Goal: Task Accomplishment & Management: Manage account settings

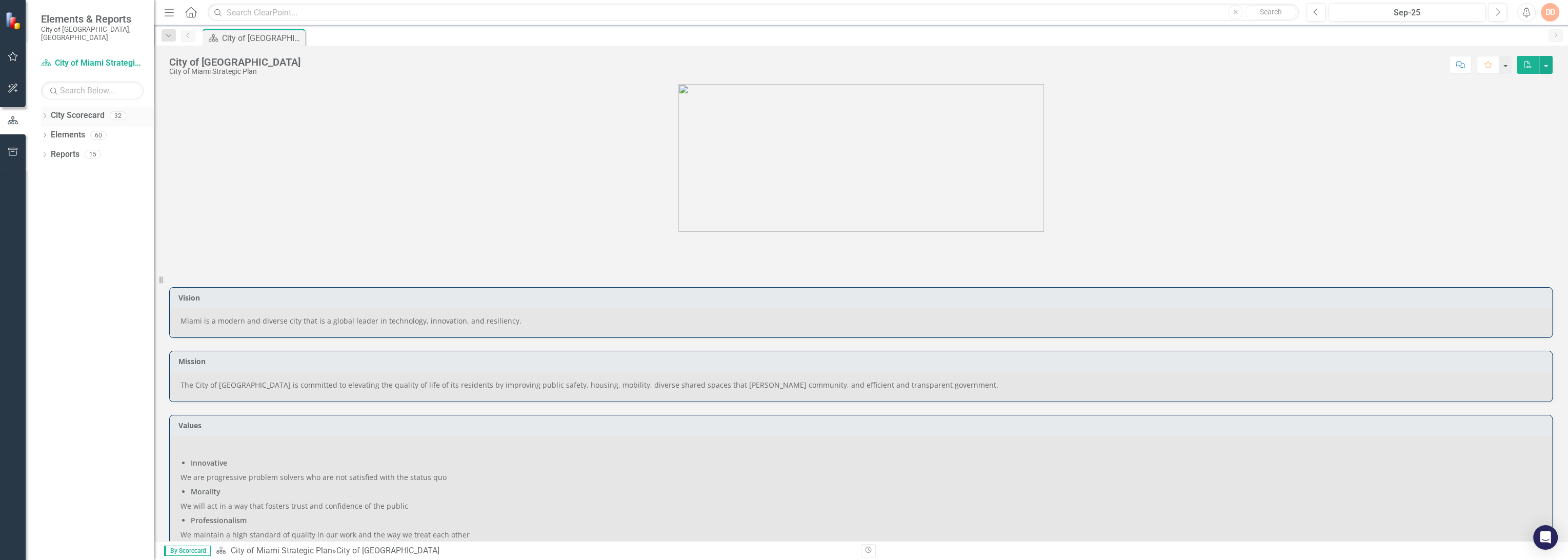
click at [44, 114] on icon "Dropdown" at bounding box center [44, 116] width 7 height 5
click at [51, 151] on icon "Dropdown" at bounding box center [50, 154] width 8 height 6
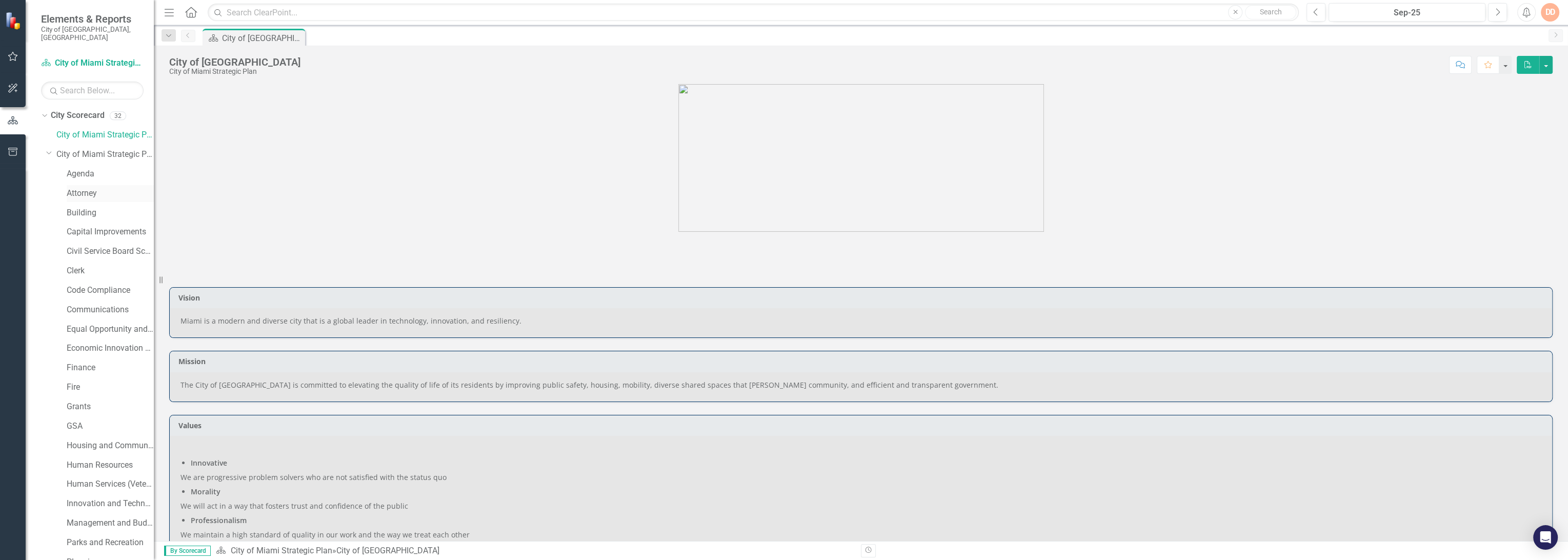
click at [99, 187] on link "Attorney" at bounding box center [110, 193] width 87 height 12
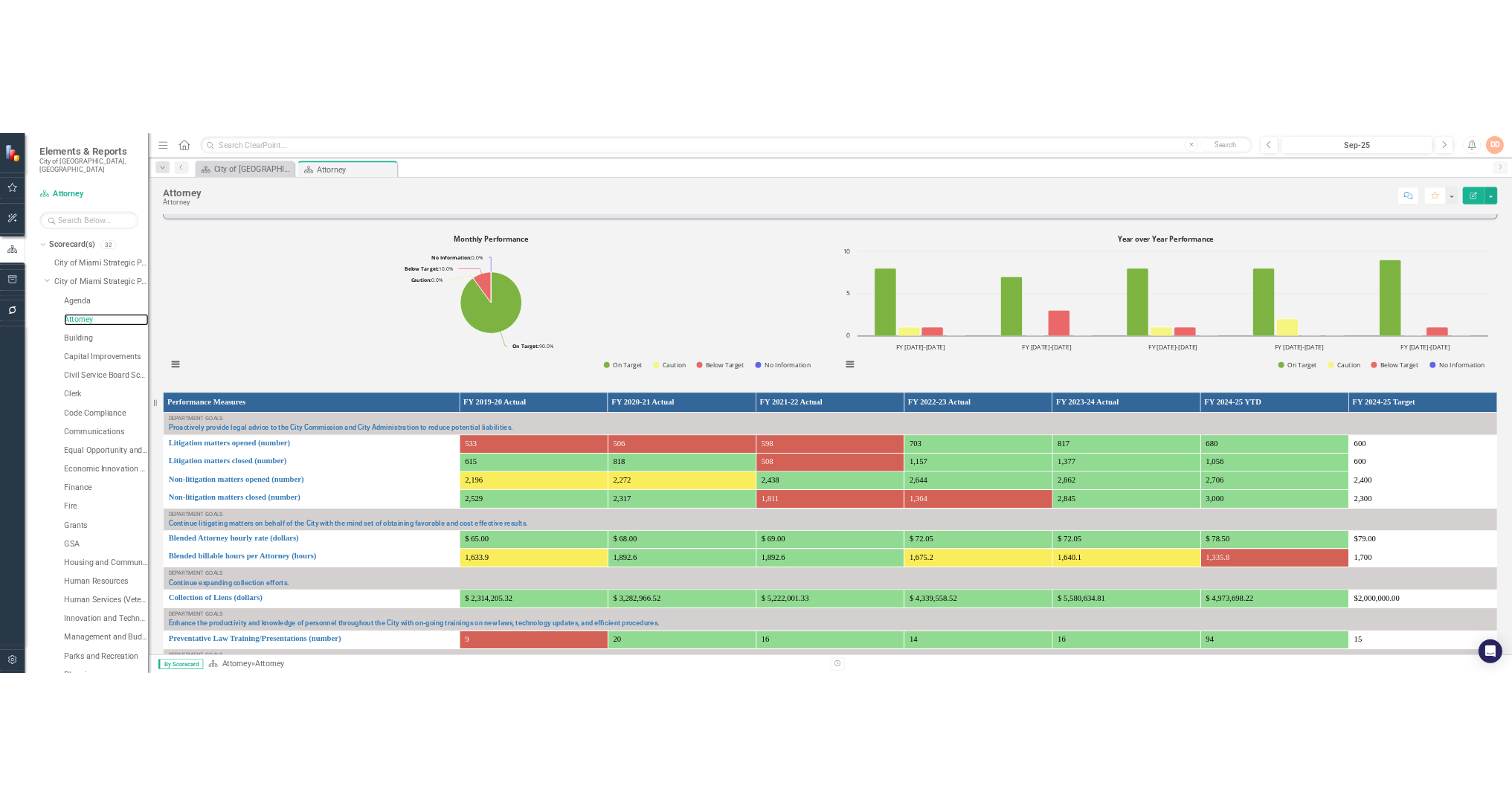
scroll to position [826, 0]
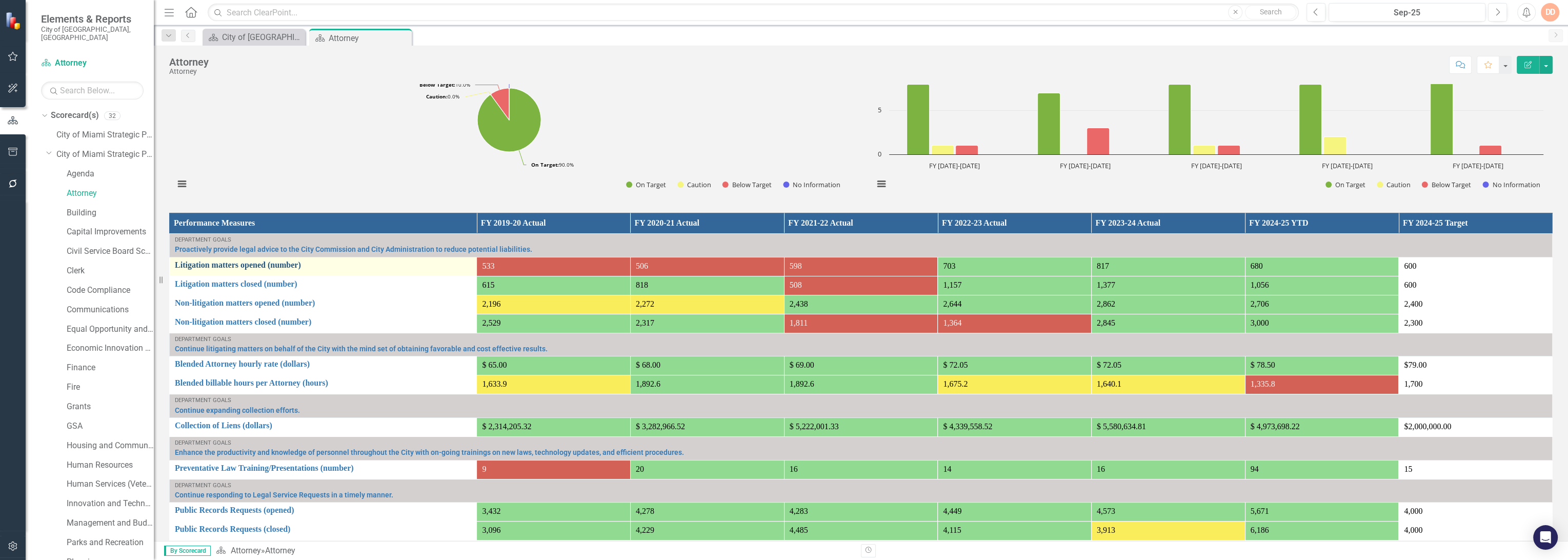
click at [243, 268] on link "Litigation matters opened (number)" at bounding box center [323, 265] width 296 height 9
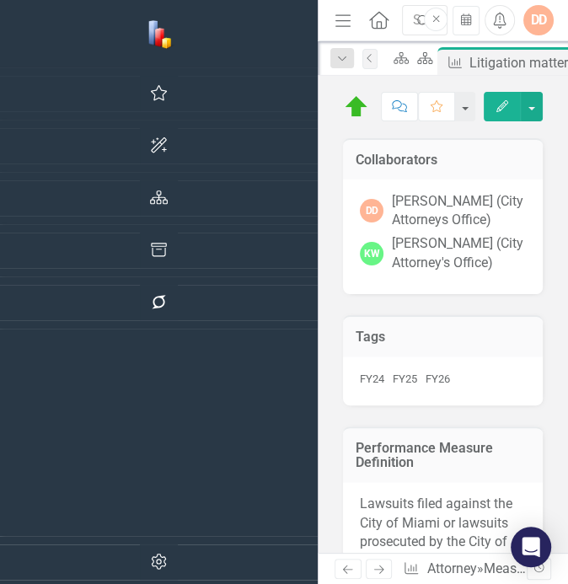
click at [566, 580] on div "Previous Next Measure Attorney » Measures » Litigation matters opened (number) …" at bounding box center [443, 568] width 250 height 31
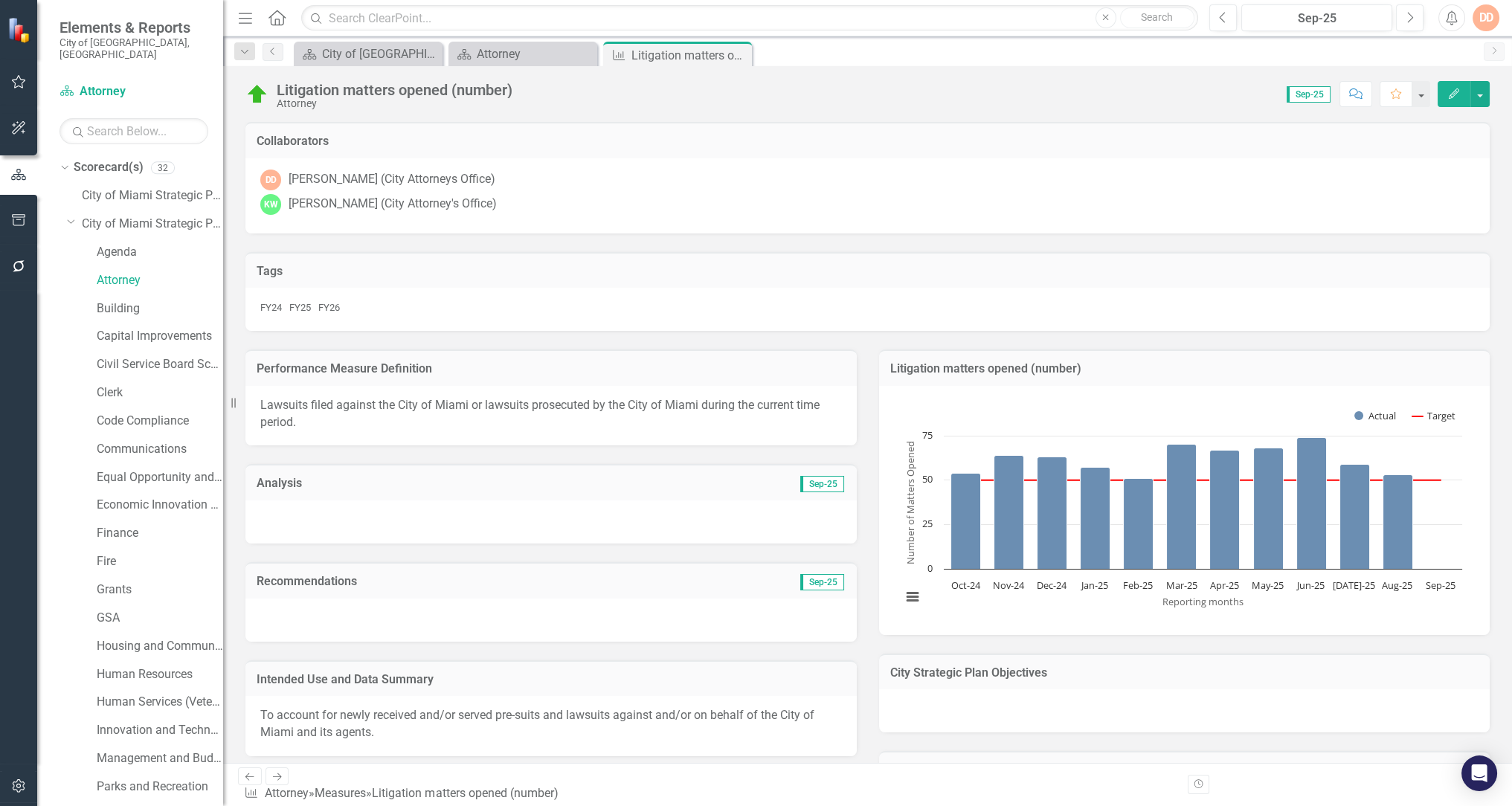
click at [322, 533] on div at bounding box center [551, 522] width 611 height 43
click at [322, 534] on div at bounding box center [551, 522] width 611 height 43
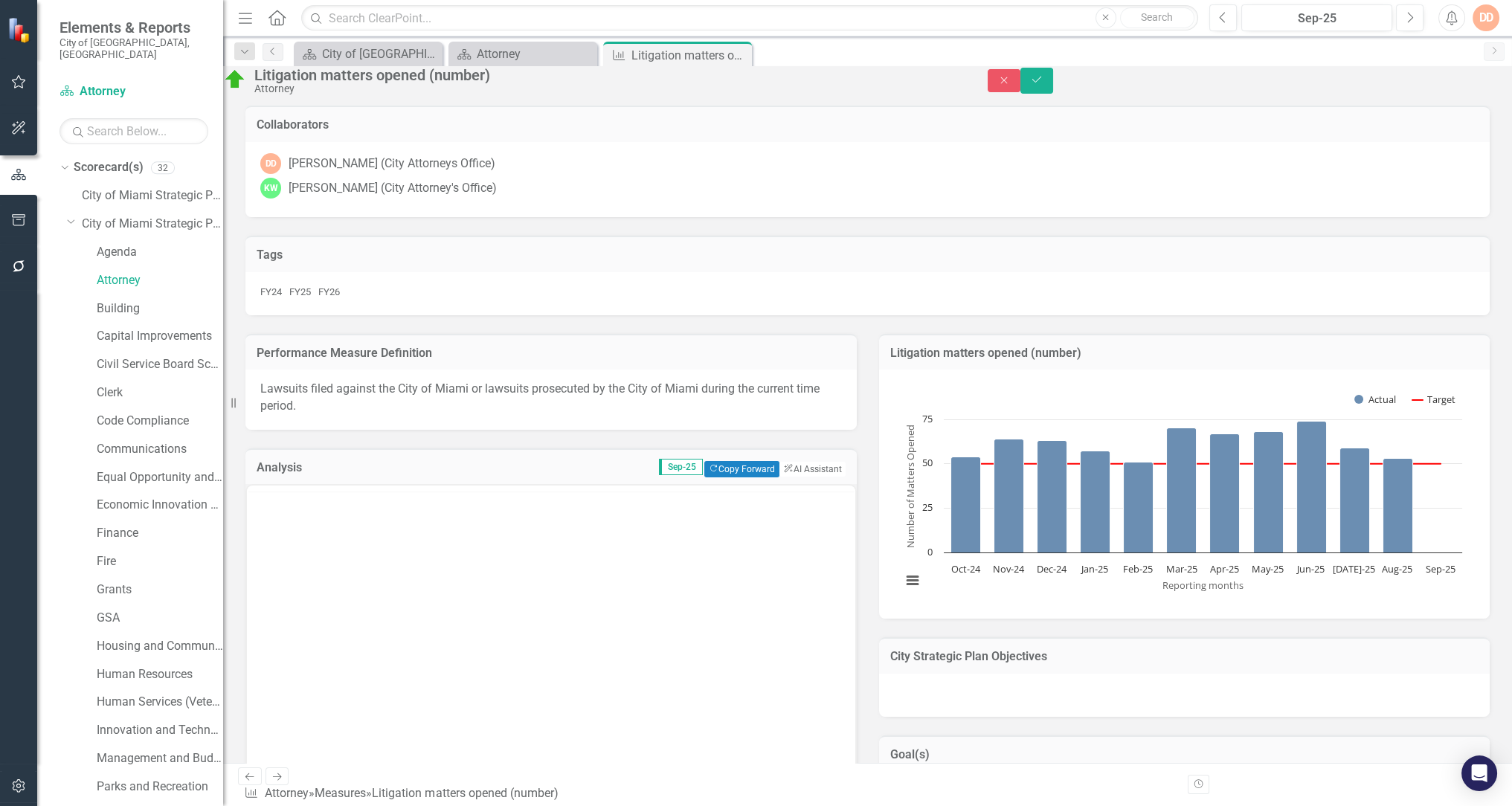
click at [296, 492] on div at bounding box center [551, 488] width 608 height 6
click at [320, 550] on body "Rich Text Area. Press ALT-0 for help." at bounding box center [551, 632] width 608 height 223
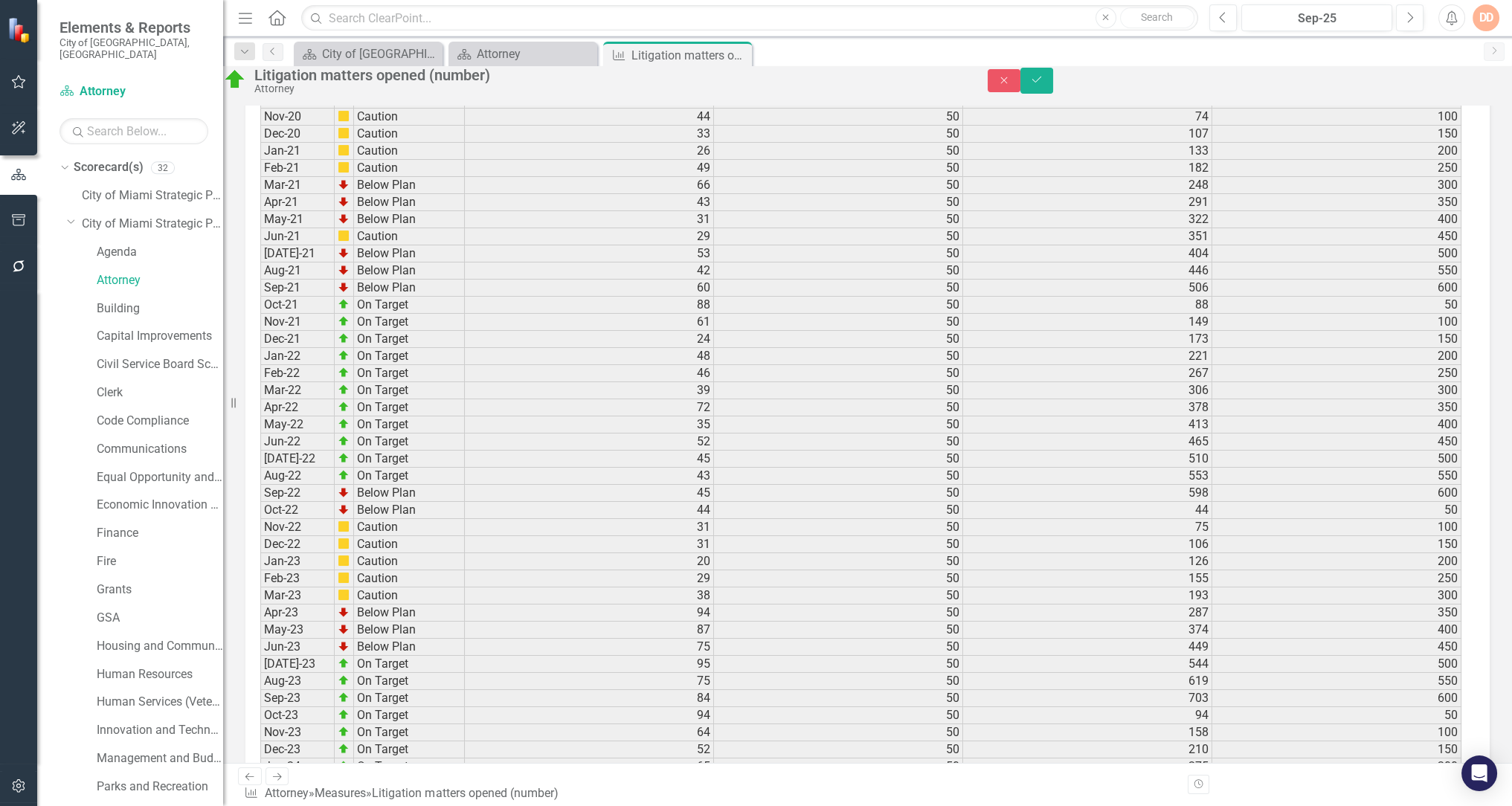
scroll to position [2134, 0]
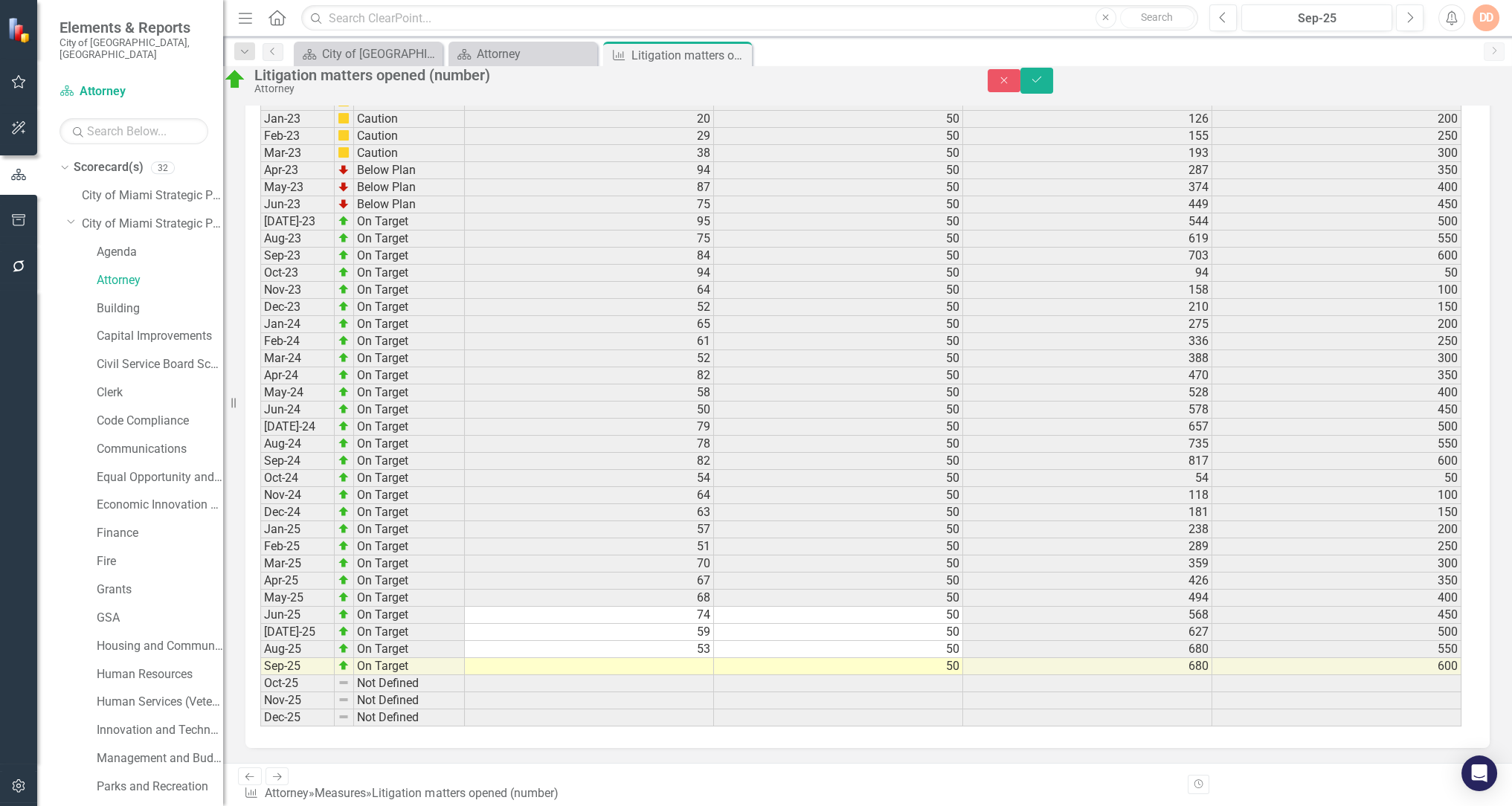
click at [691, 675] on td at bounding box center [589, 667] width 249 height 17
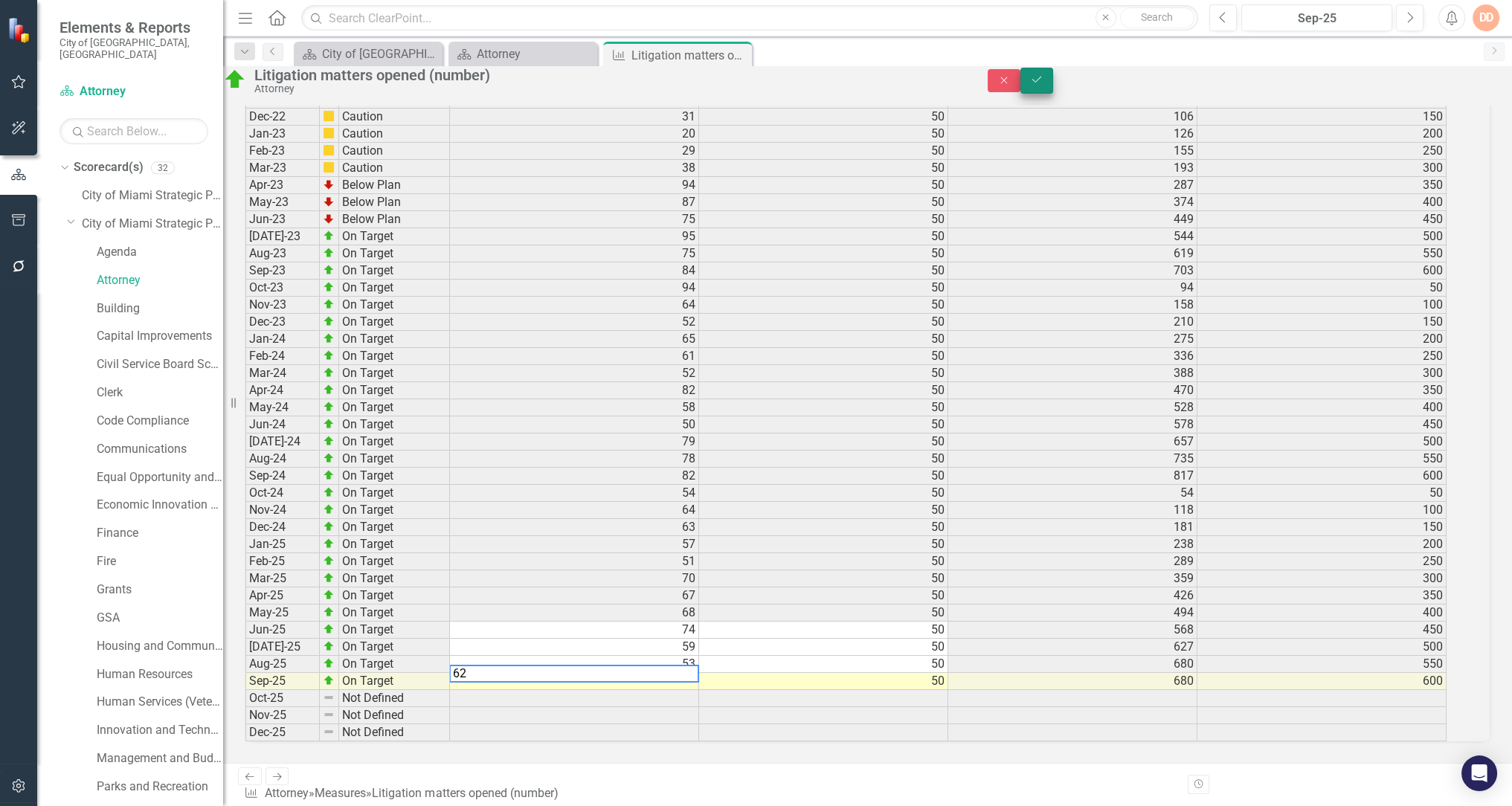
type textarea "62"
click at [1053, 80] on button "Save" at bounding box center [1036, 80] width 33 height 26
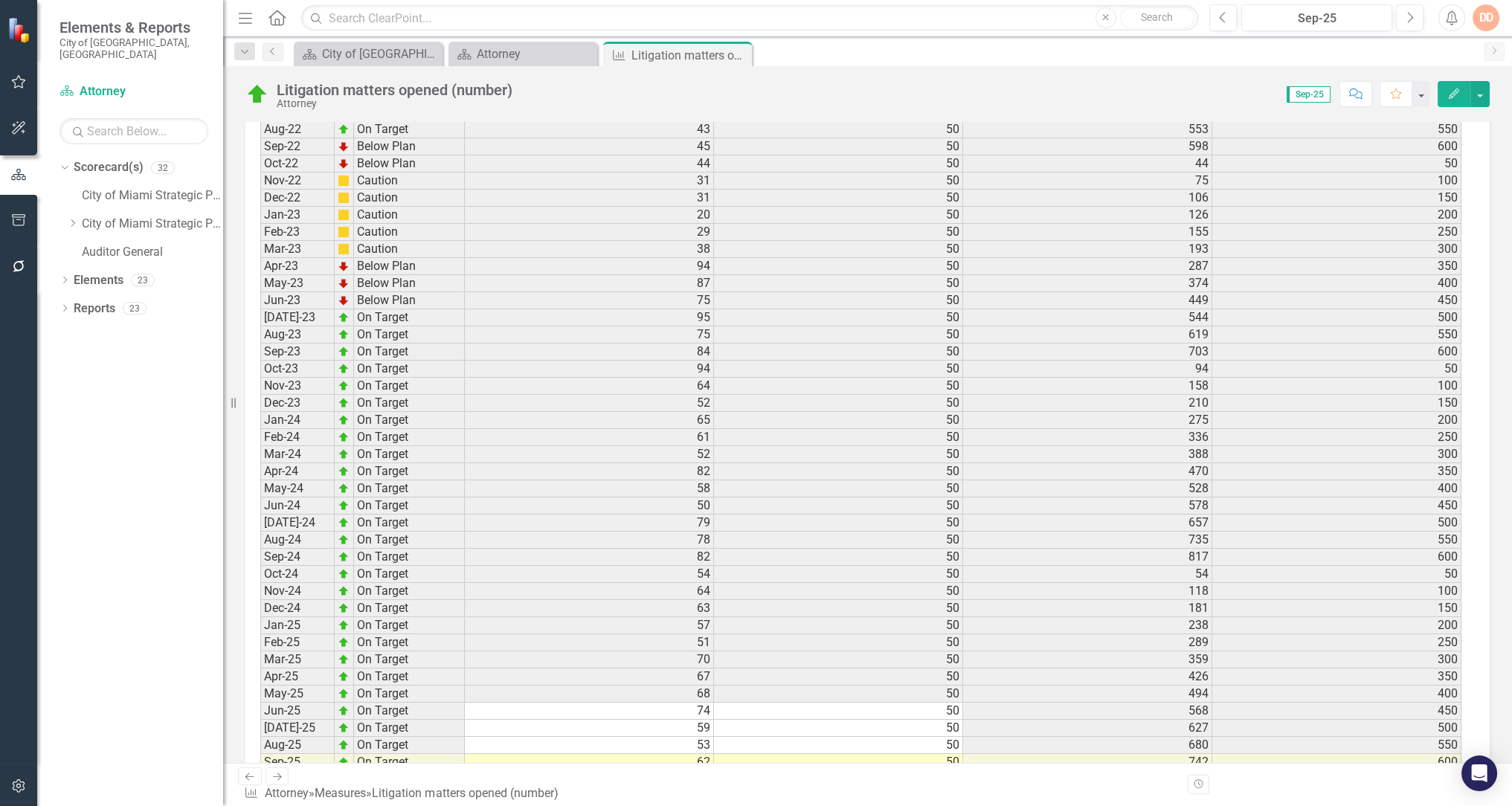
scroll to position [2106, 0]
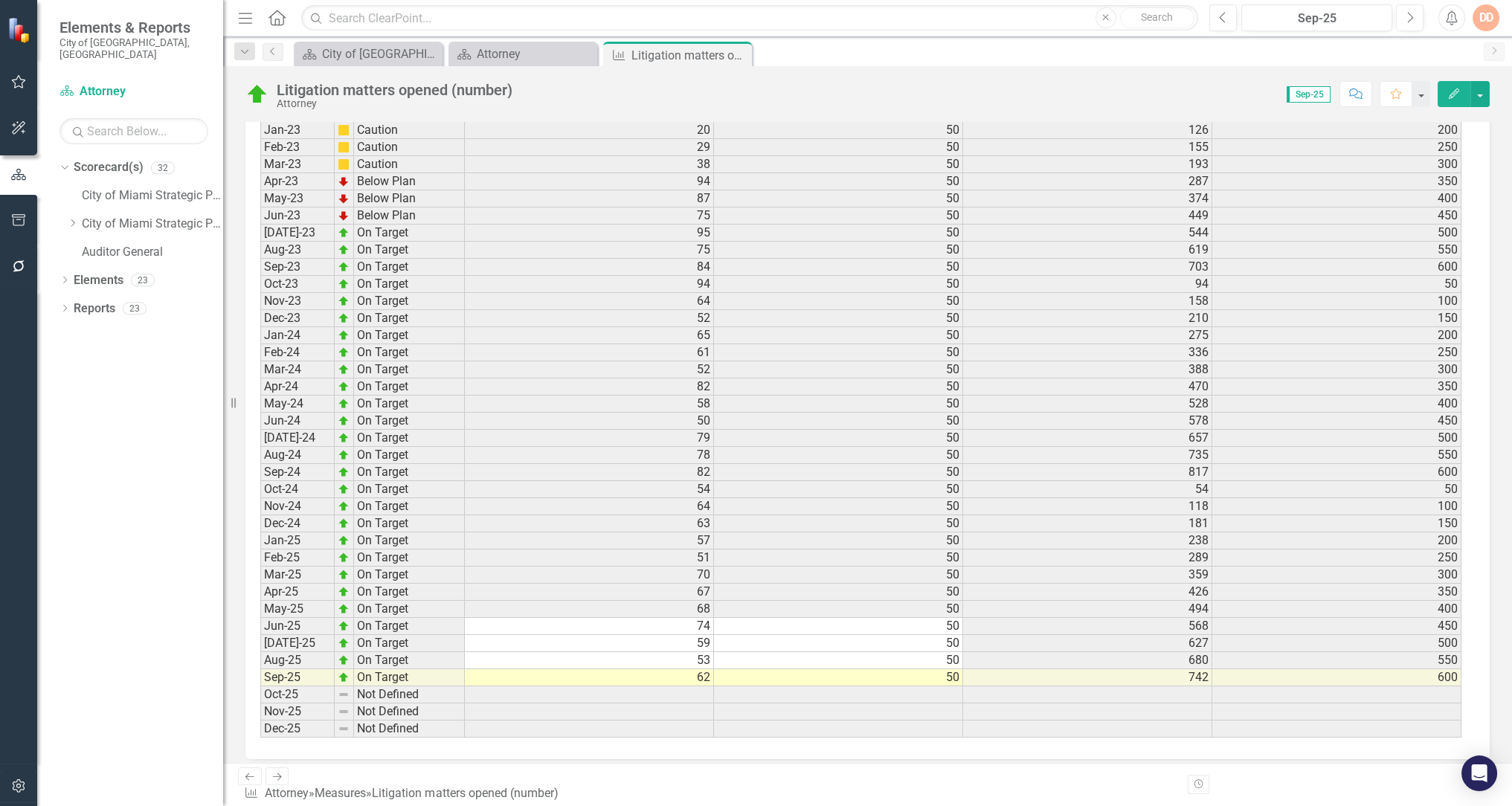
click at [275, 781] on icon "Next" at bounding box center [277, 776] width 12 height 10
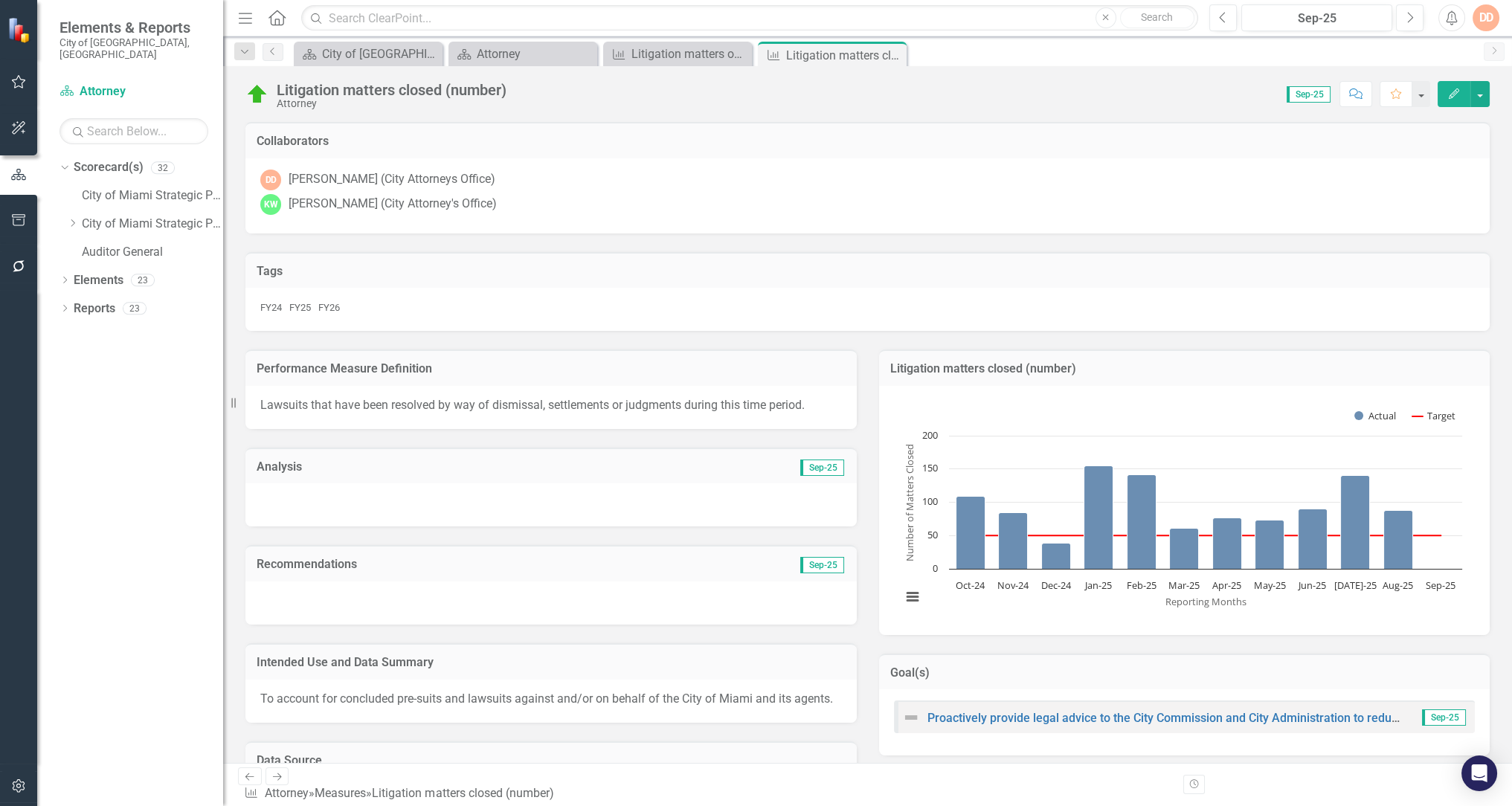
click at [351, 512] on div at bounding box center [551, 505] width 611 height 43
click at [353, 512] on div at bounding box center [551, 505] width 611 height 43
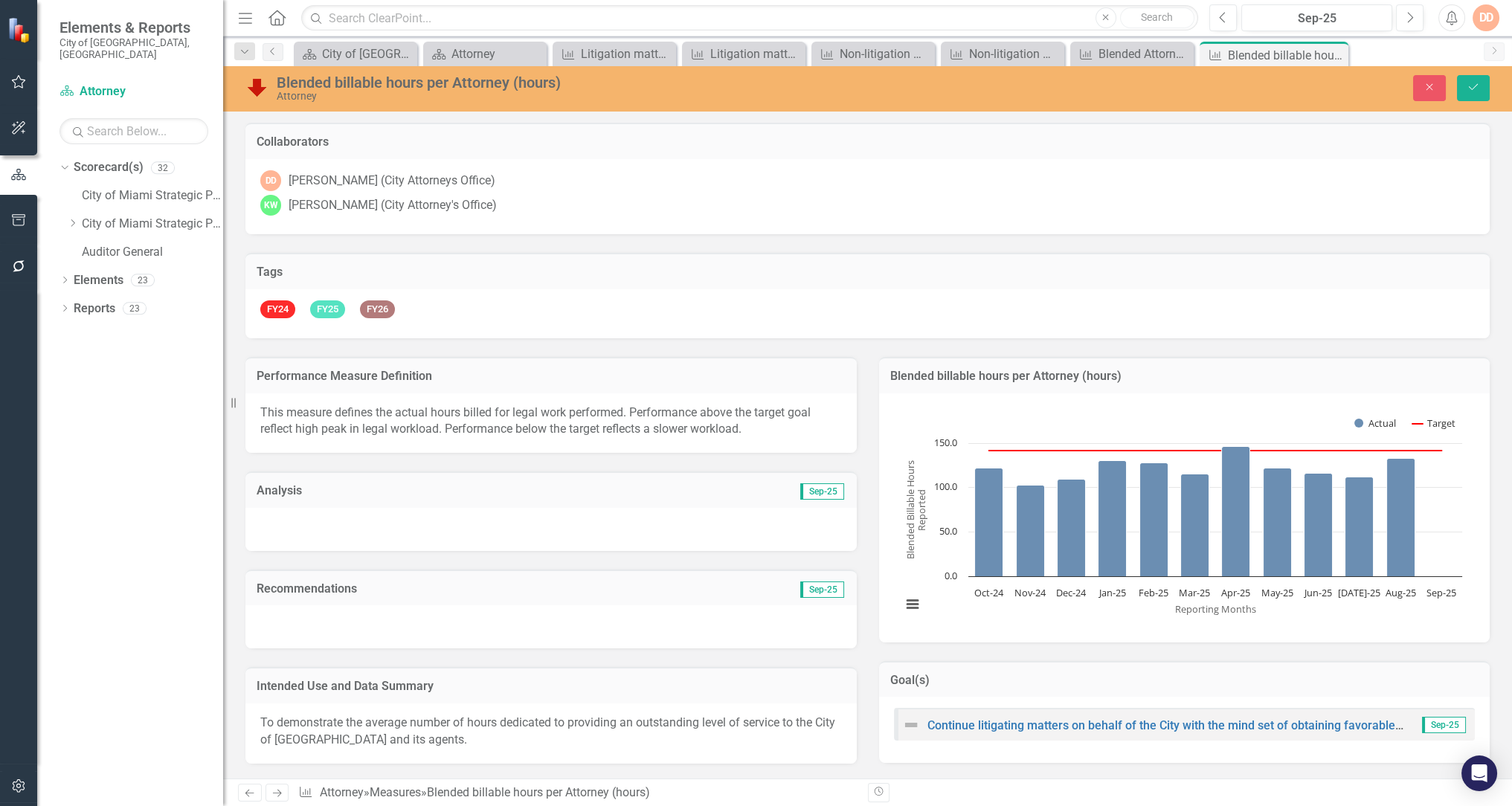
scroll to position [1808, 0]
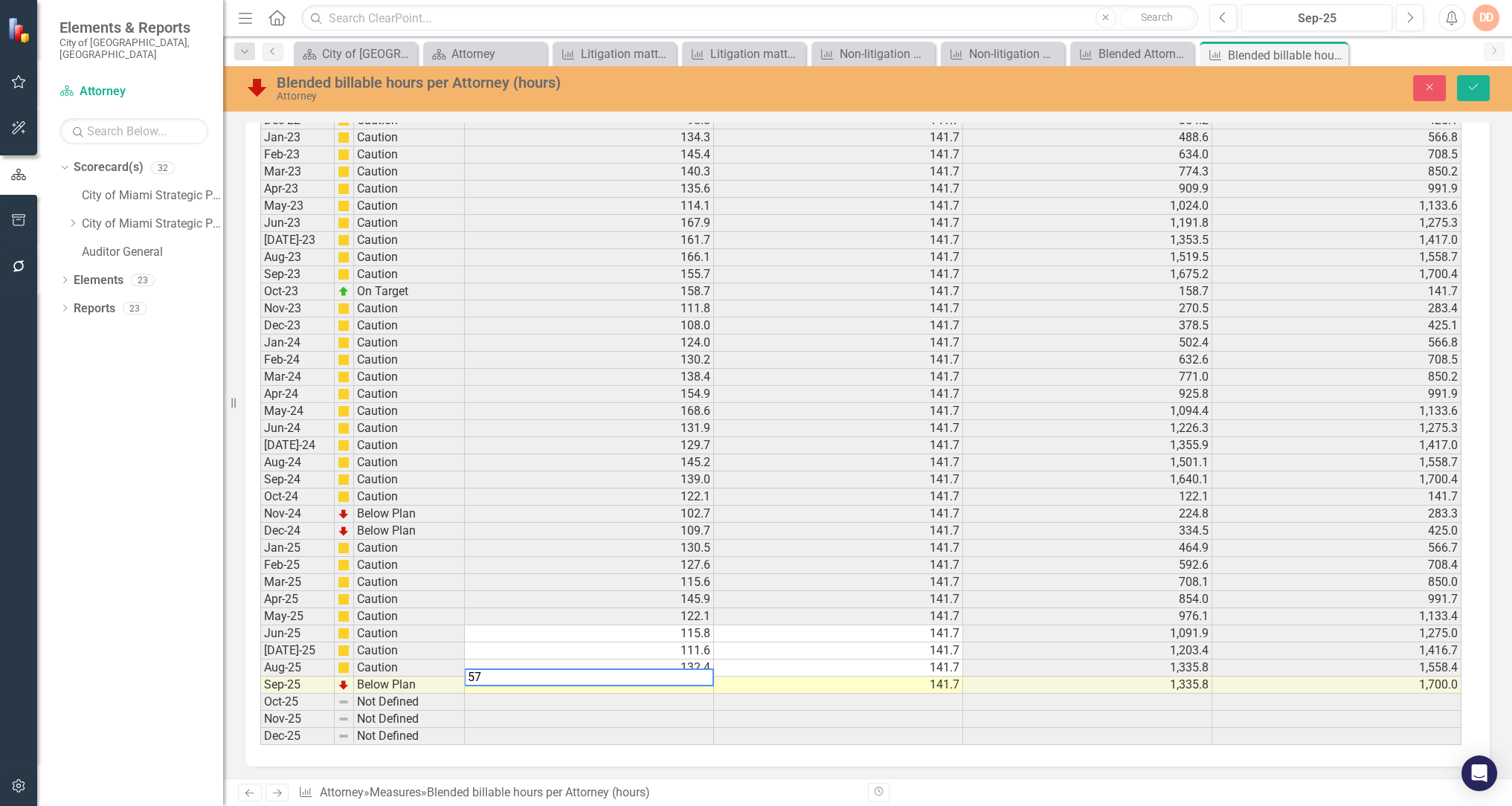
type textarea "5"
click at [663, 677] on textarea at bounding box center [589, 677] width 250 height 18
drag, startPoint x: 667, startPoint y: 671, endPoint x: 678, endPoint y: 677, distance: 12.5
click at [667, 670] on textarea at bounding box center [589, 677] width 250 height 18
type textarea "184.72"
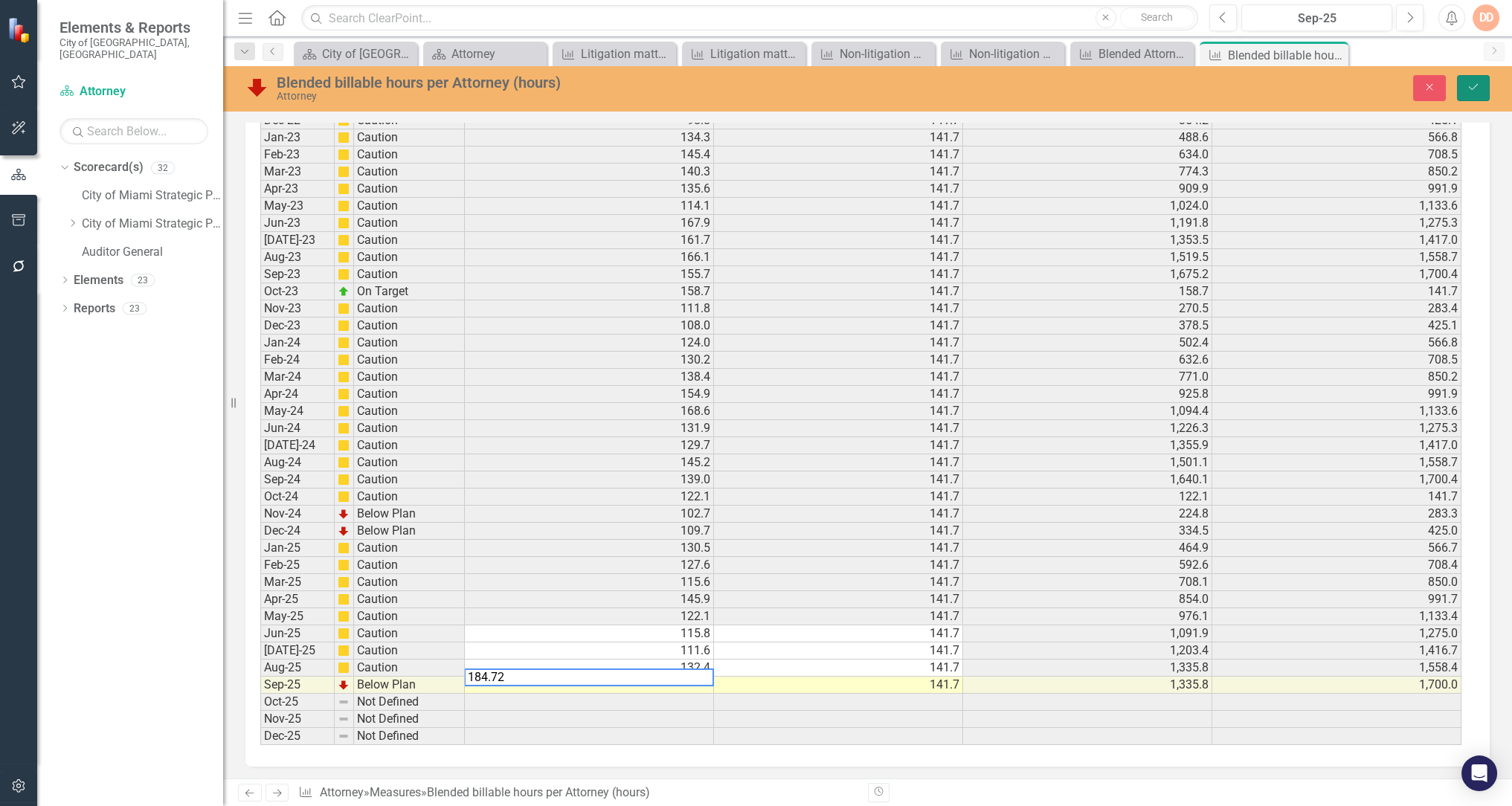
click at [1481, 87] on button "Save" at bounding box center [1472, 87] width 33 height 26
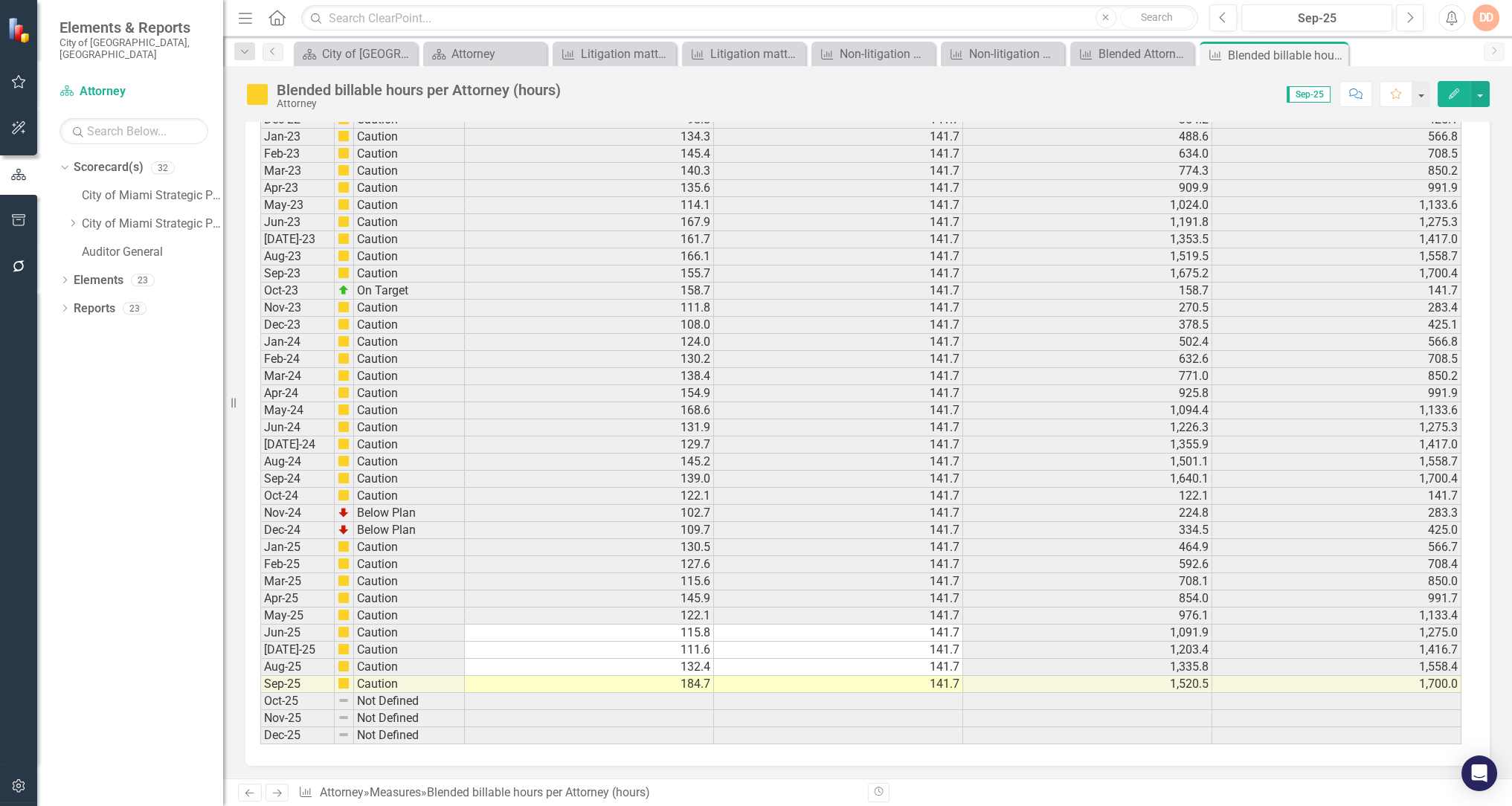
click at [271, 795] on icon "Next" at bounding box center [277, 793] width 12 height 10
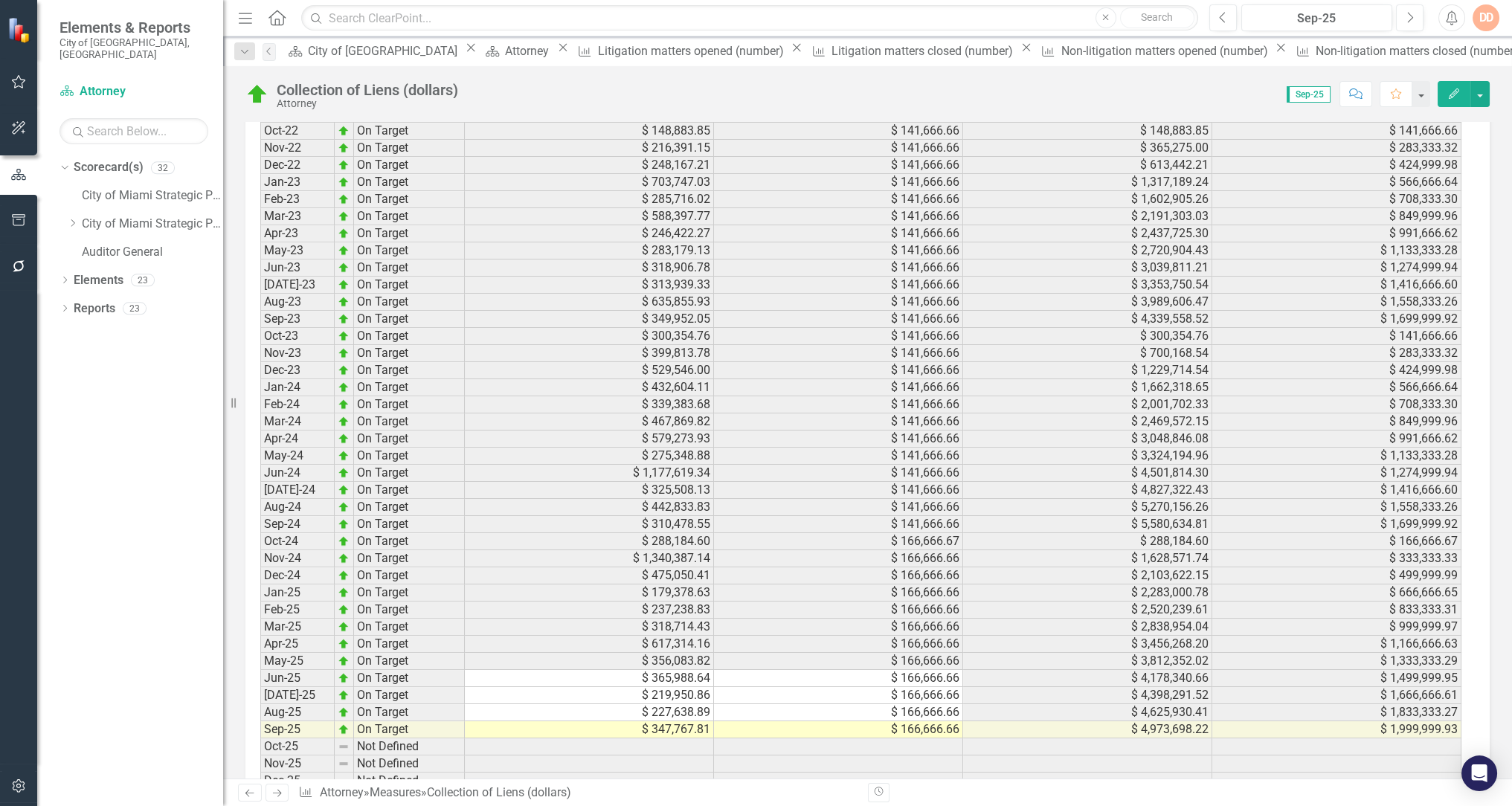
scroll to position [1842, 0]
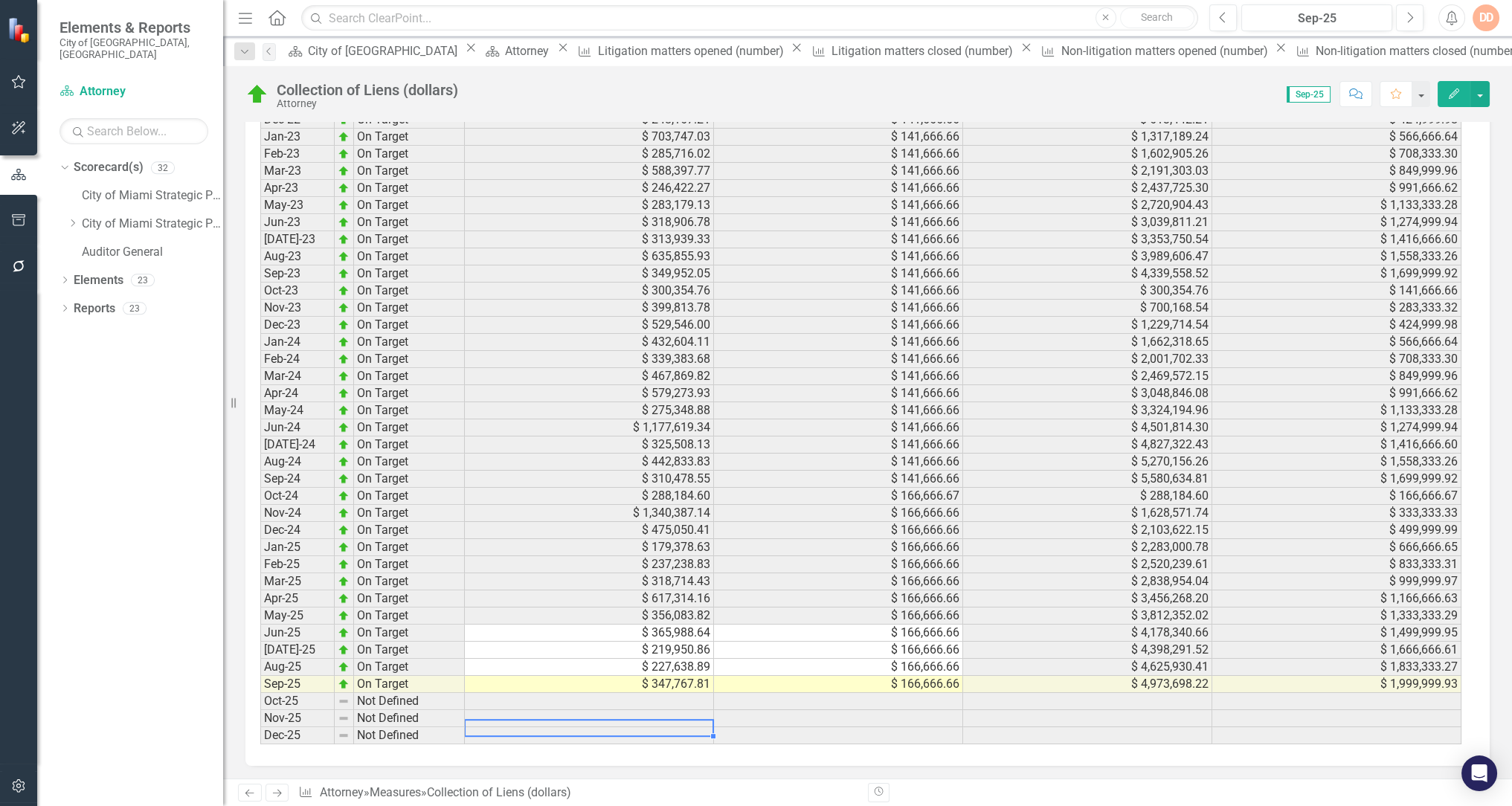
click at [581, 727] on td at bounding box center [589, 735] width 249 height 17
click at [281, 793] on icon "Next" at bounding box center [277, 793] width 12 height 10
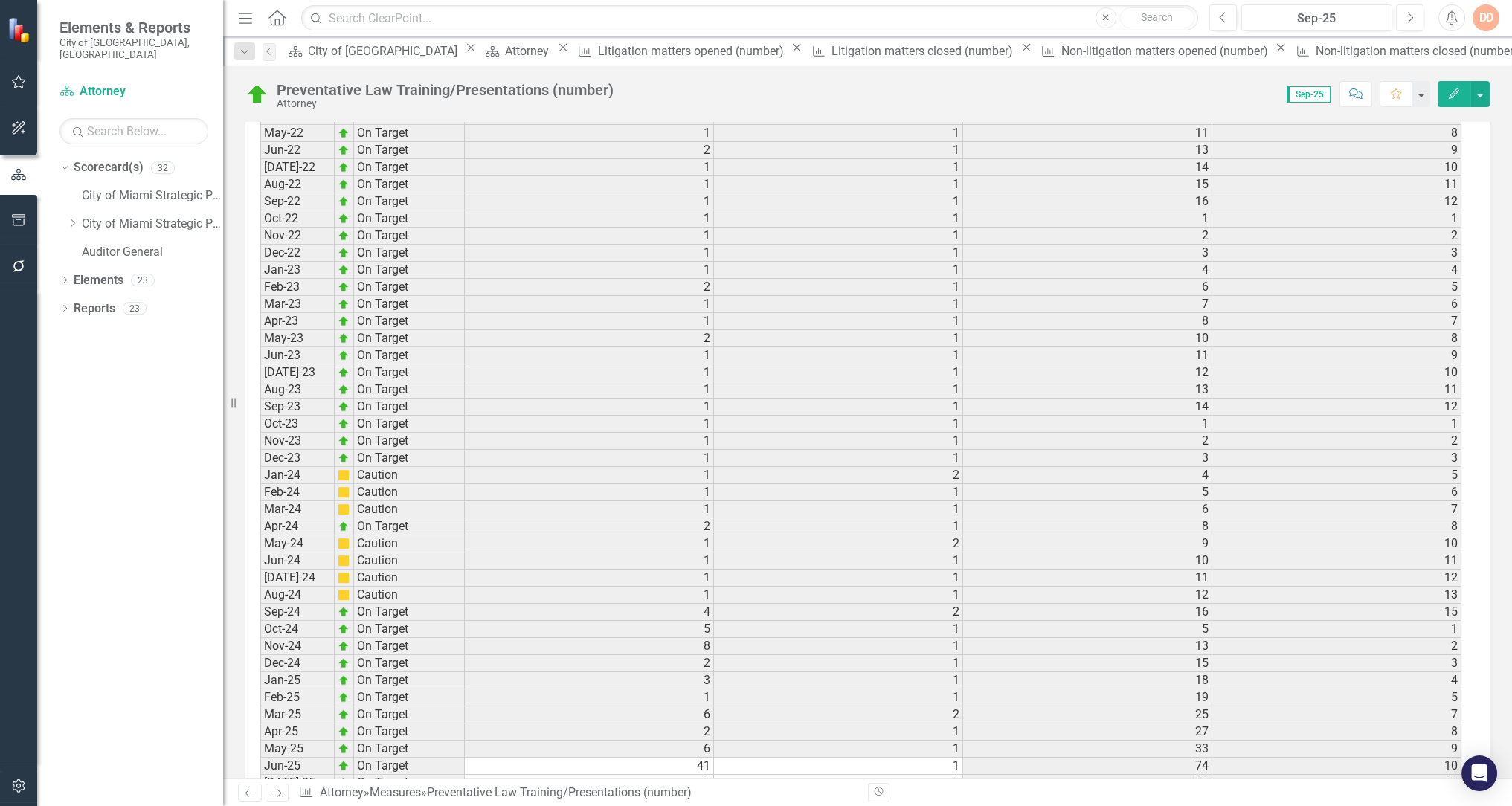
scroll to position [1951, 0]
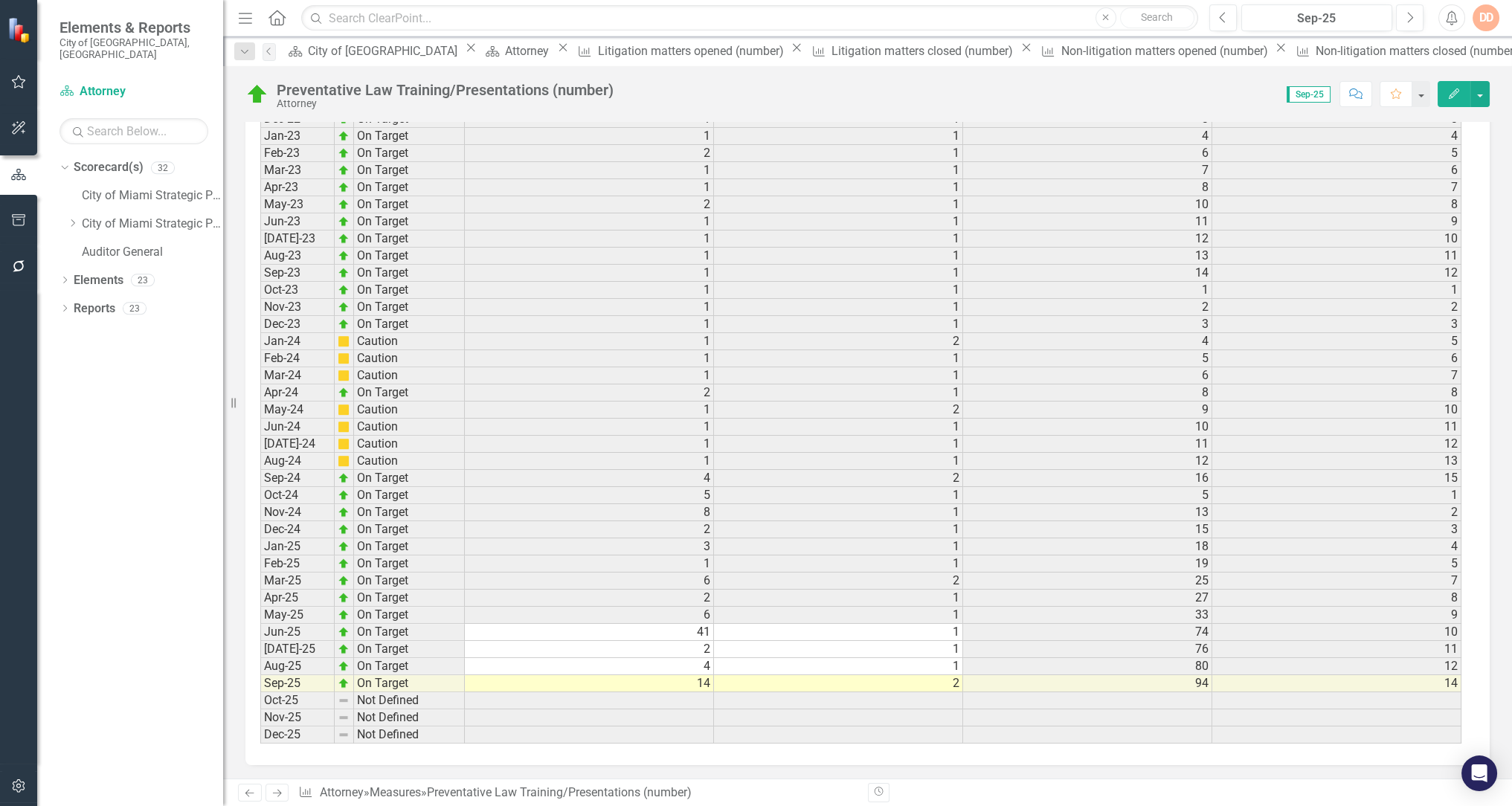
click at [276, 791] on icon "Next" at bounding box center [277, 793] width 12 height 10
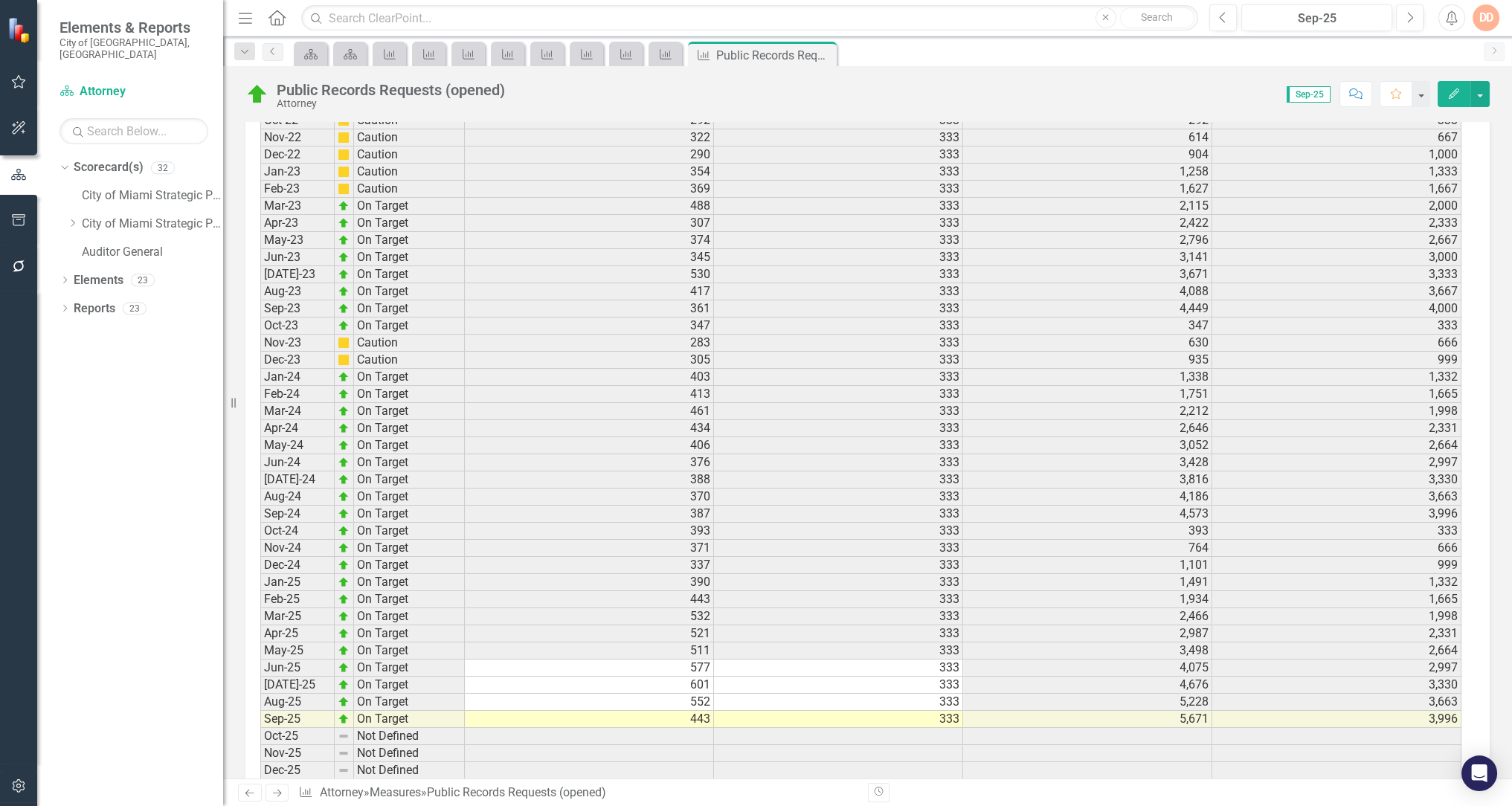
scroll to position [1910, 0]
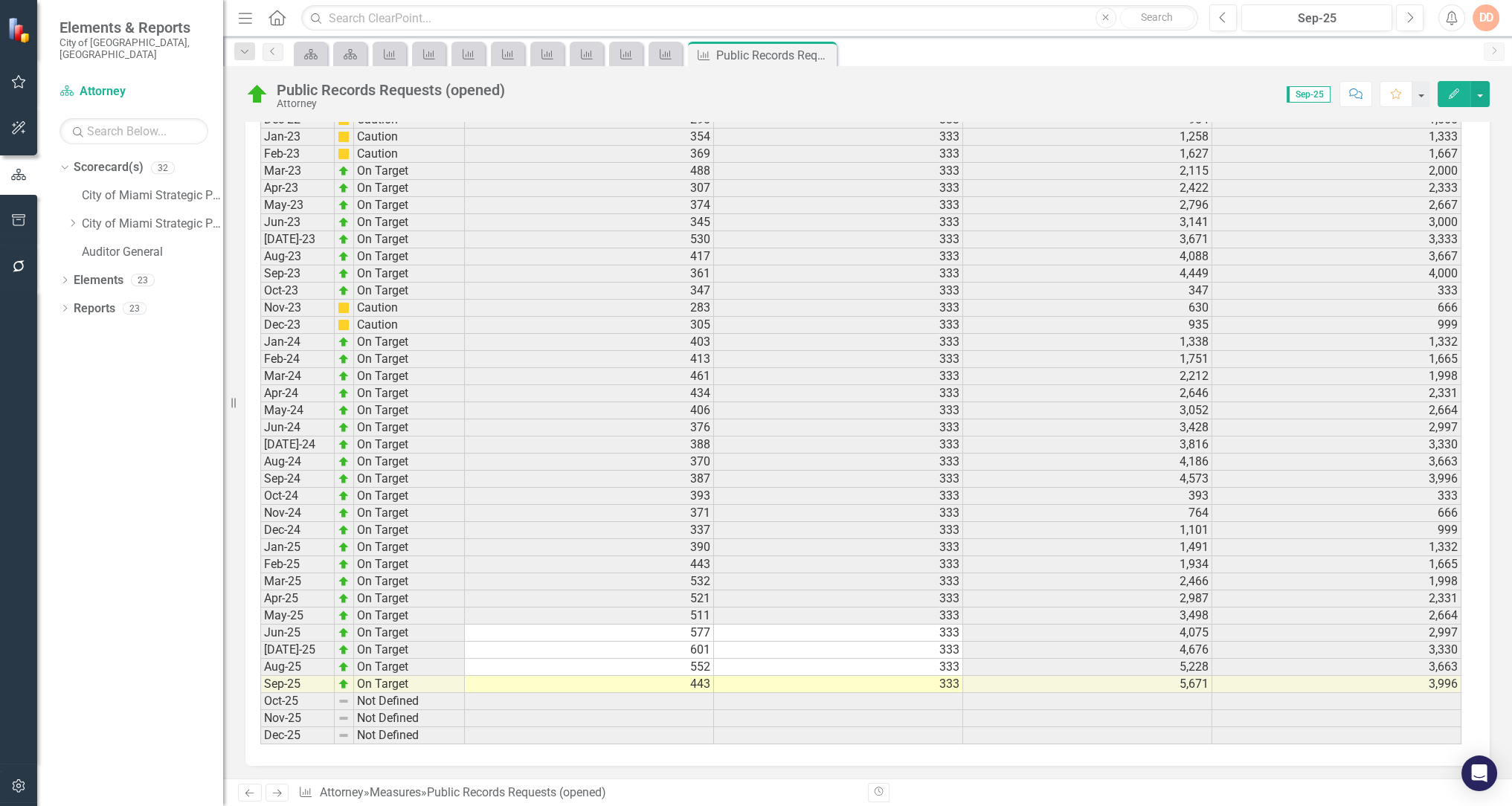
click at [281, 790] on icon "Next" at bounding box center [277, 793] width 12 height 10
